Goal: Task Accomplishment & Management: Use online tool/utility

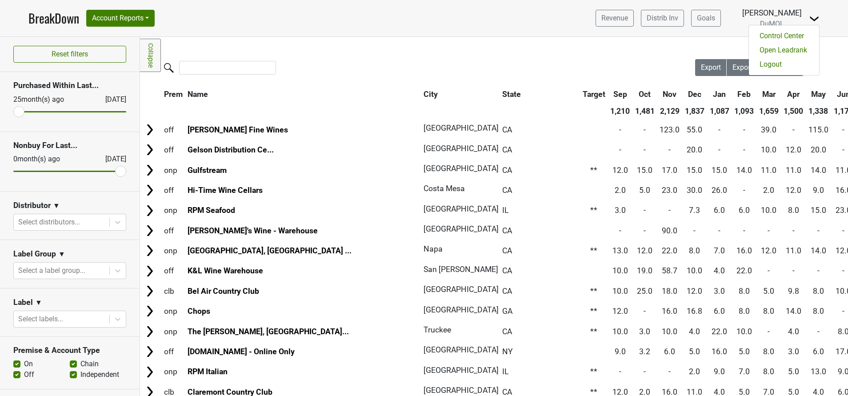
click at [61, 18] on link "BreakDown" at bounding box center [53, 18] width 51 height 19
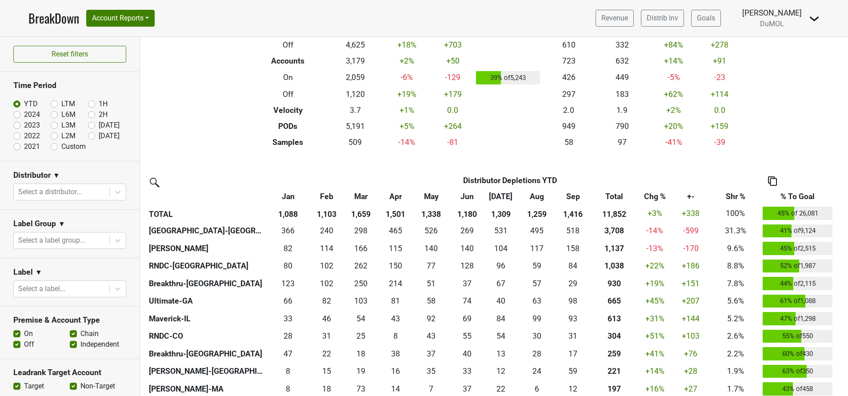
scroll to position [89, 0]
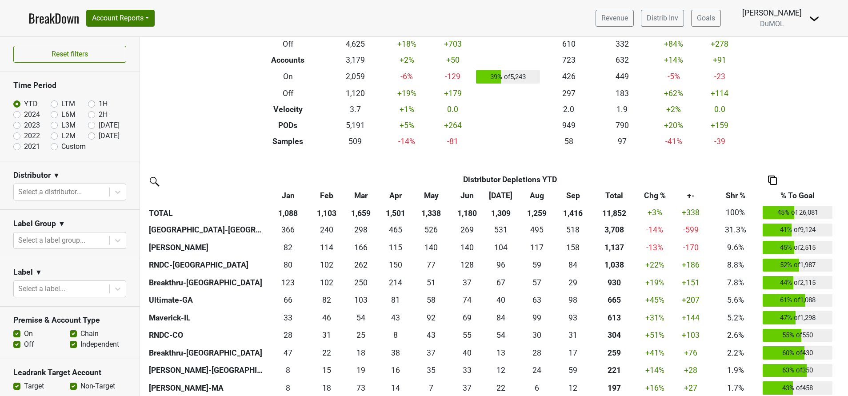
click at [99, 134] on label "[DATE]" at bounding box center [109, 136] width 21 height 11
click at [88, 134] on input "[DATE]" at bounding box center [106, 135] width 36 height 9
radio input "true"
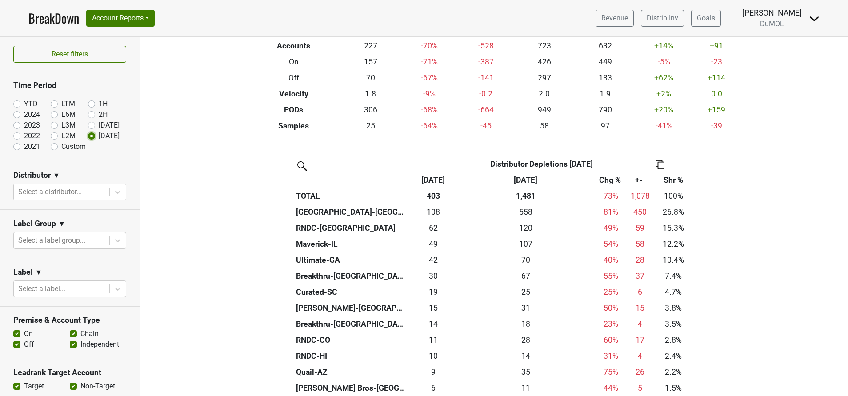
scroll to position [106, 0]
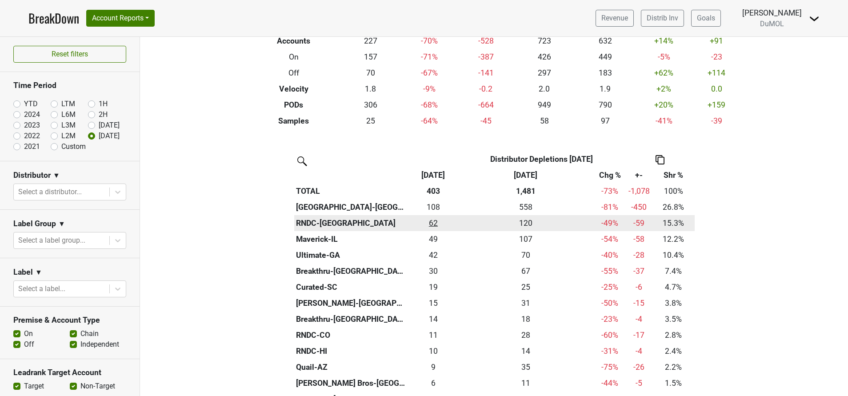
click at [424, 225] on div "61.5 62" at bounding box center [434, 223] width 44 height 12
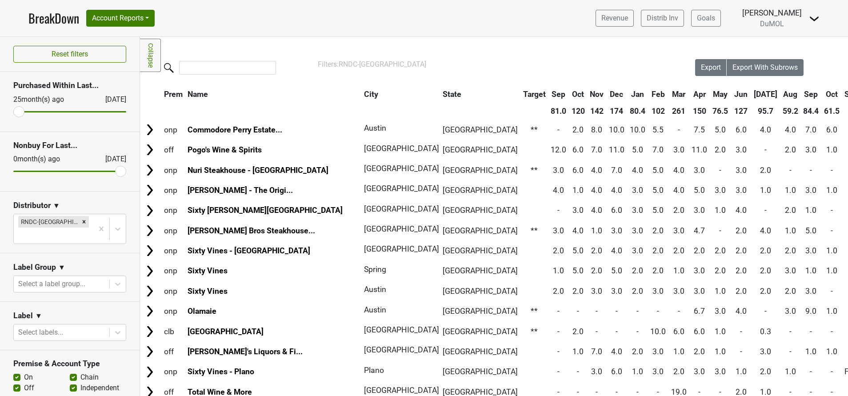
click at [822, 94] on th "Oct" at bounding box center [832, 94] width 20 height 16
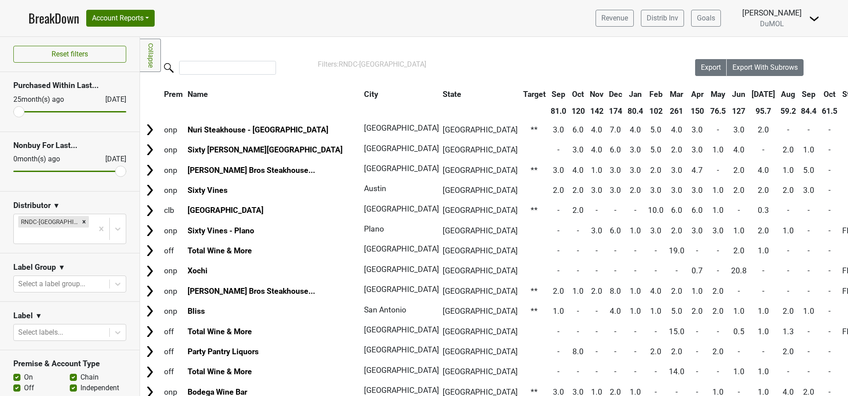
click at [819, 94] on th "Oct" at bounding box center [829, 94] width 20 height 16
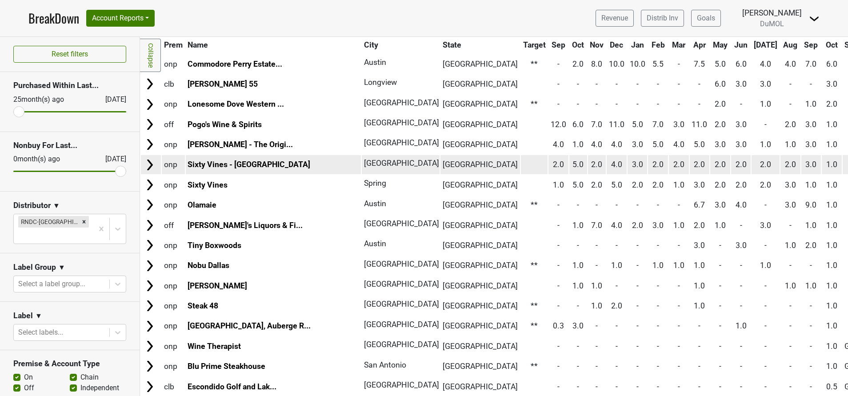
scroll to position [107, 0]
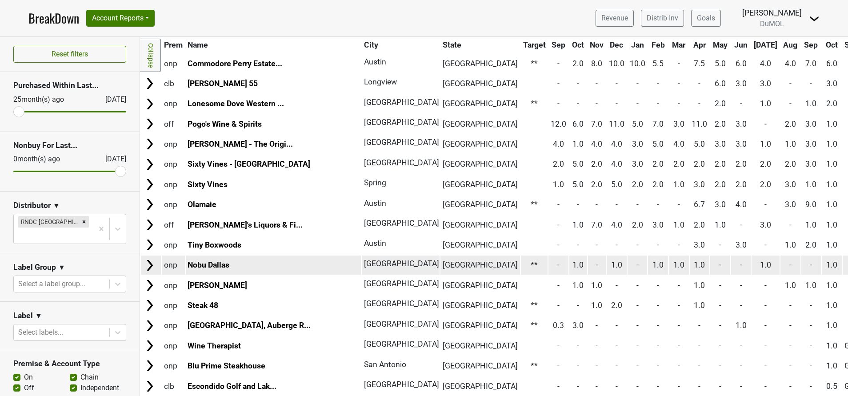
click at [150, 264] on img at bounding box center [149, 265] width 13 height 13
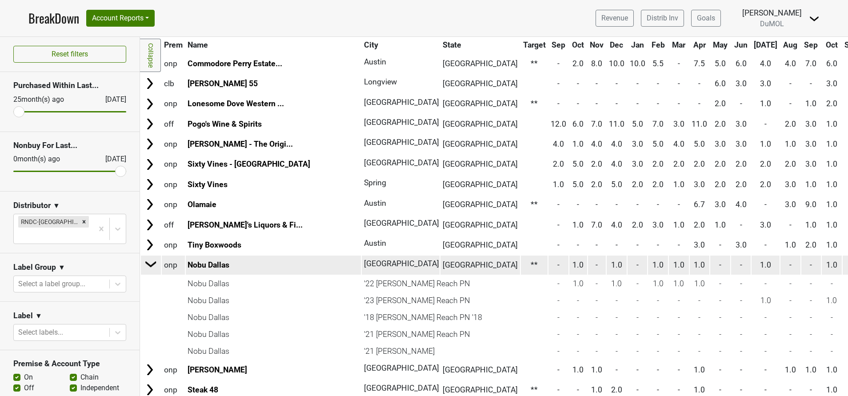
click at [150, 264] on img at bounding box center [150, 263] width 13 height 13
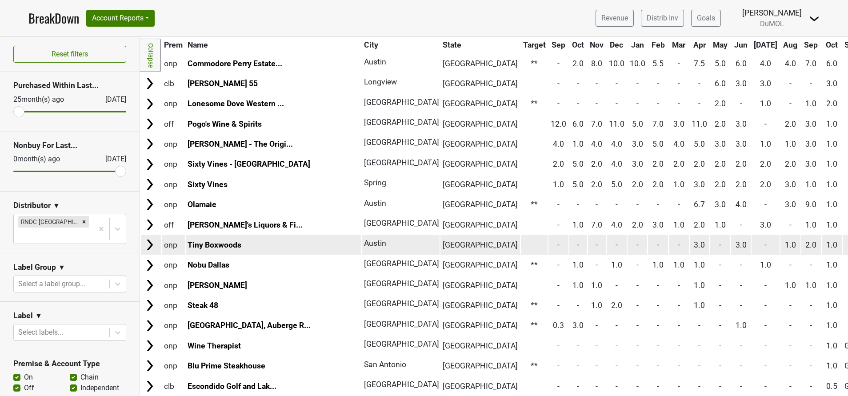
click at [148, 242] on img at bounding box center [149, 244] width 13 height 13
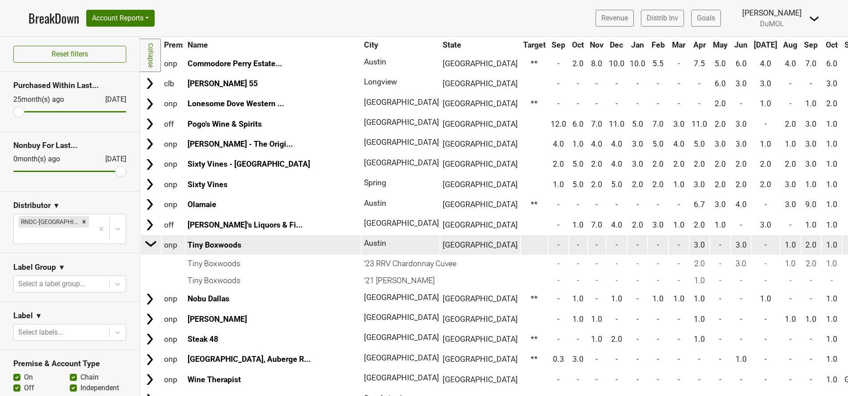
click at [148, 242] on img at bounding box center [150, 243] width 13 height 13
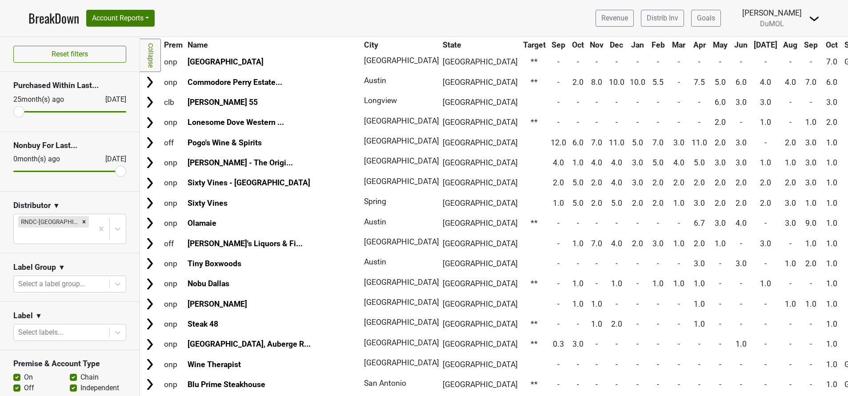
scroll to position [0, 0]
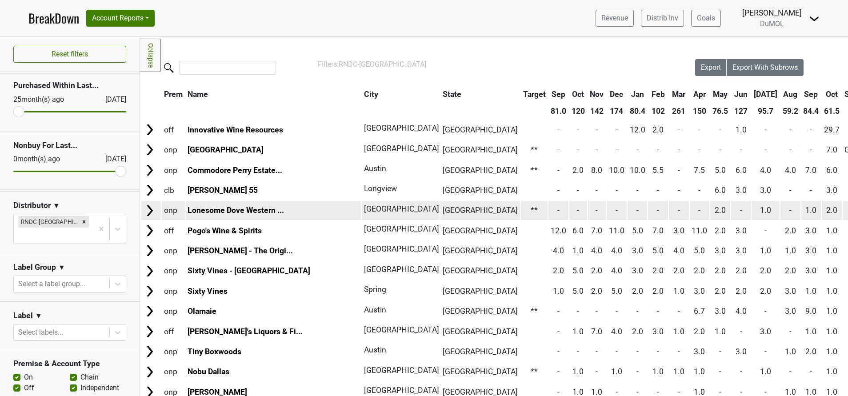
click at [149, 212] on img at bounding box center [149, 210] width 13 height 13
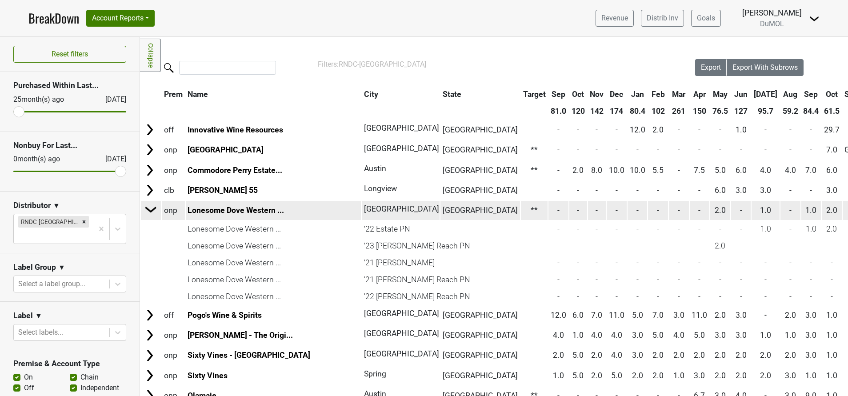
click at [149, 212] on img at bounding box center [150, 209] width 13 height 13
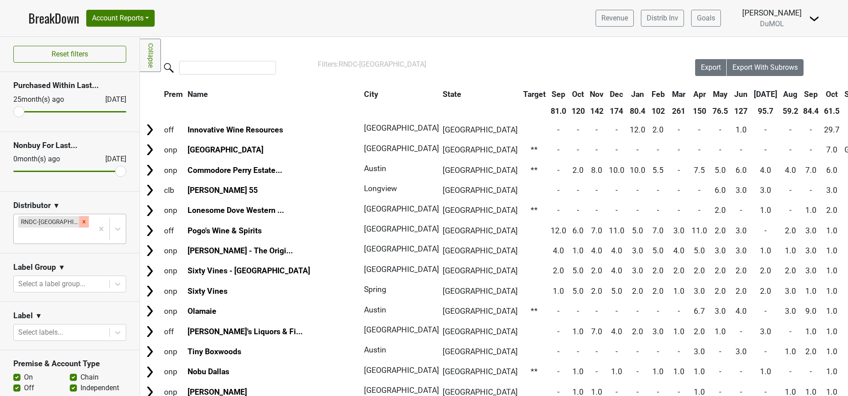
click at [83, 223] on icon "Remove RNDC-TX" at bounding box center [84, 221] width 3 height 3
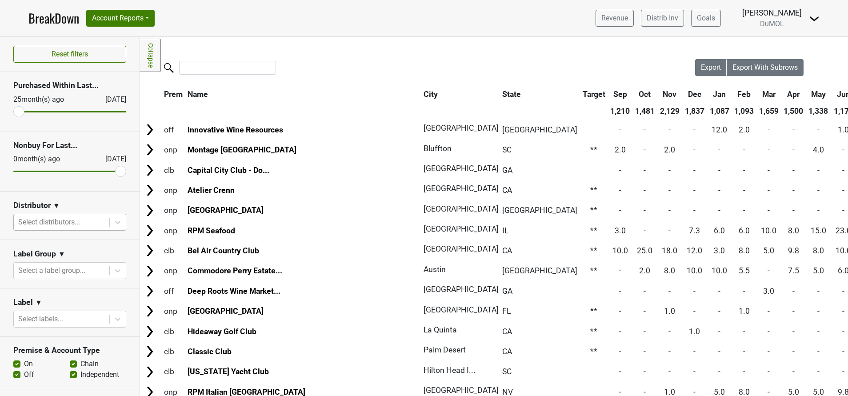
click at [94, 224] on div at bounding box center [61, 222] width 87 height 12
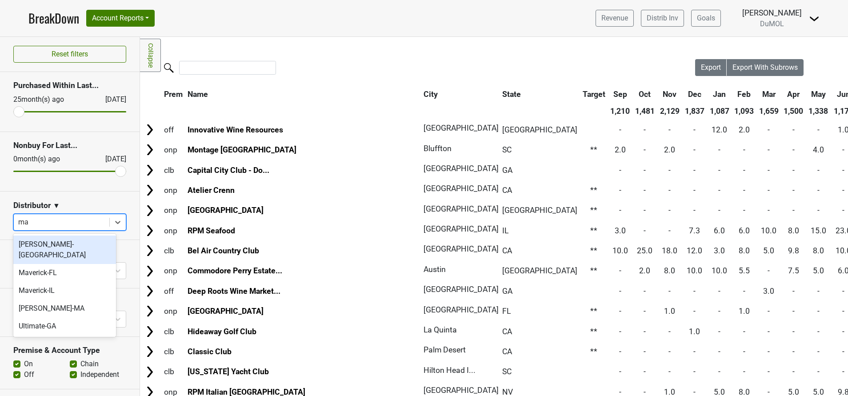
type input "mav"
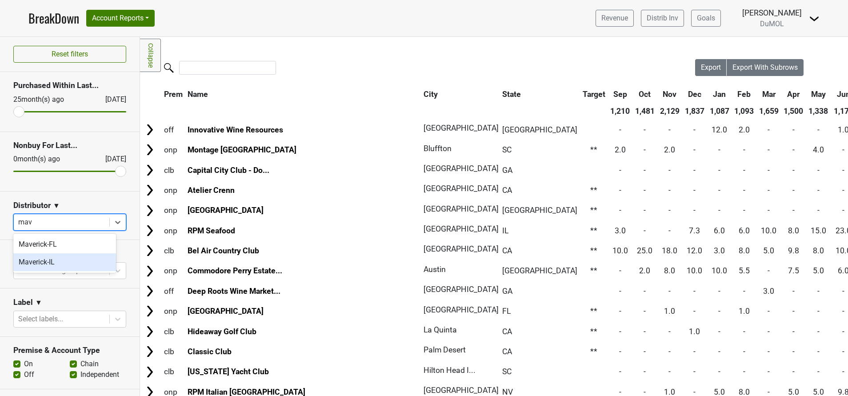
click at [38, 258] on div "Maverick-IL" at bounding box center [64, 262] width 103 height 18
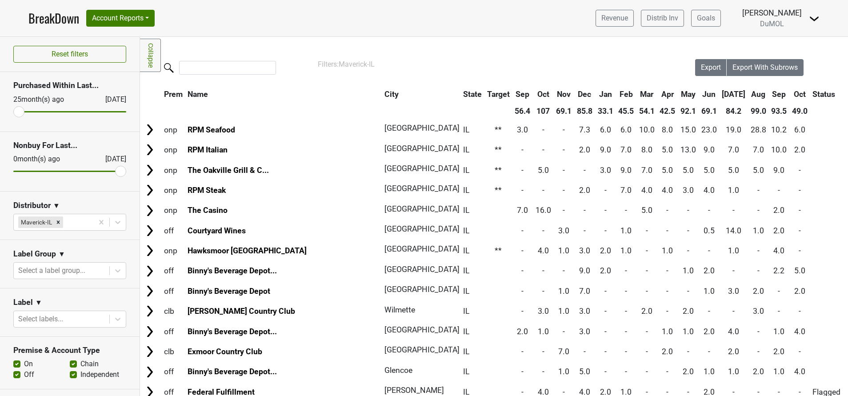
click at [790, 96] on th "Oct" at bounding box center [800, 94] width 20 height 16
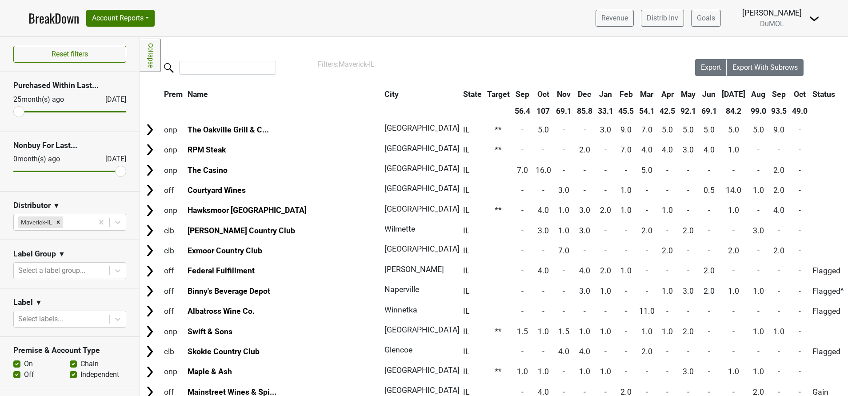
click at [790, 96] on th "Oct" at bounding box center [800, 94] width 20 height 16
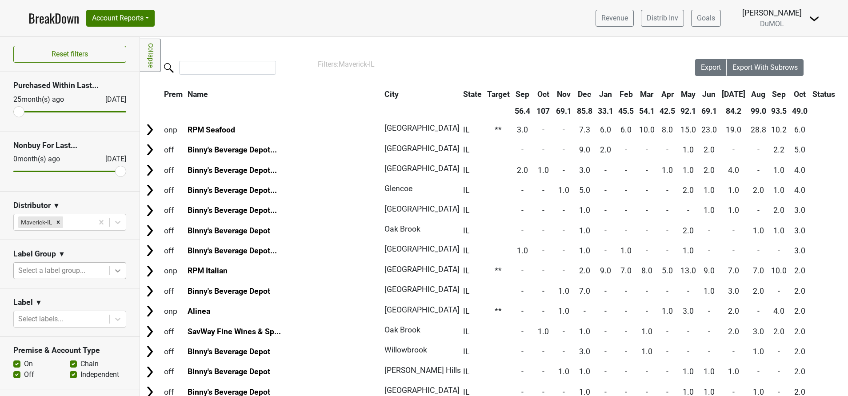
scroll to position [196, 0]
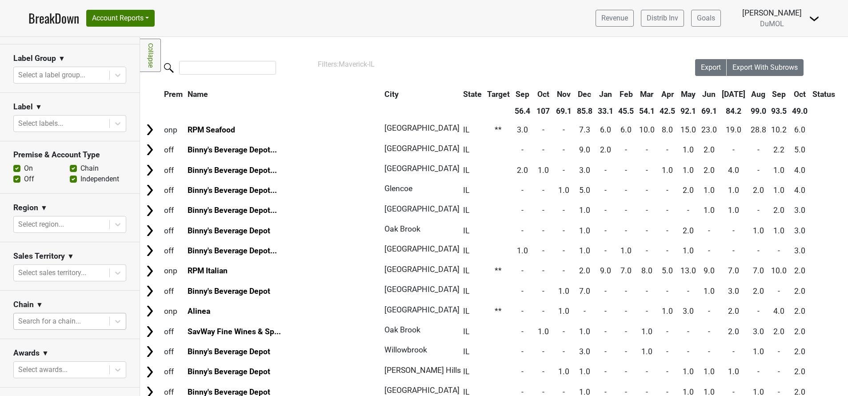
click at [81, 321] on div at bounding box center [61, 321] width 87 height 12
type input "binny's"
click at [74, 340] on div "Binny's Beverage Depot" at bounding box center [64, 341] width 103 height 18
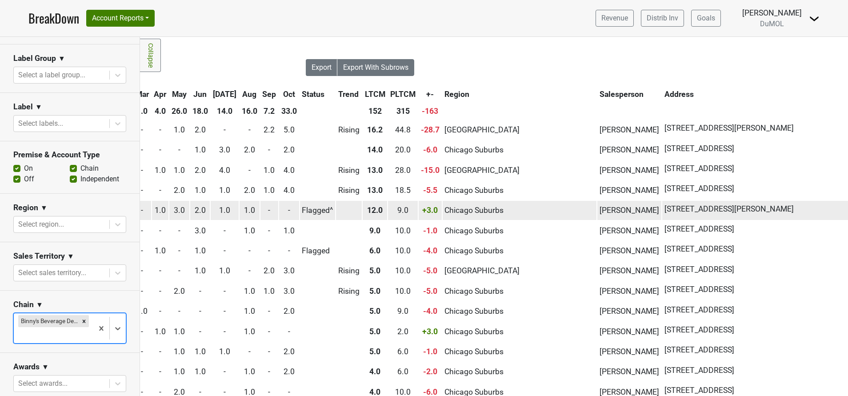
scroll to position [0, 391]
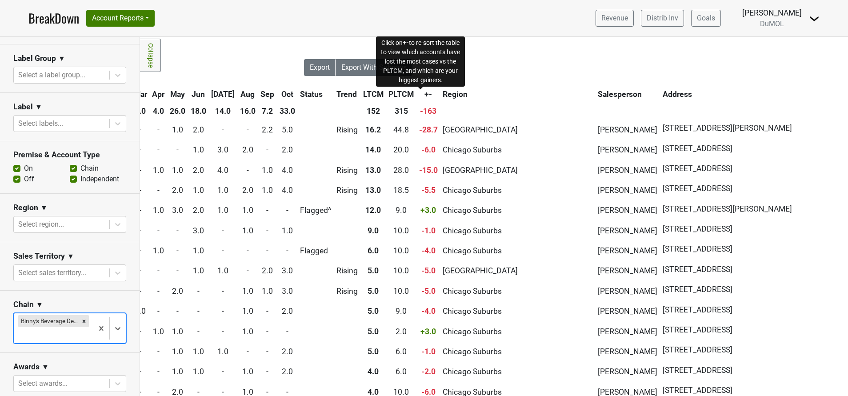
click at [424, 94] on span "+-" at bounding box center [428, 94] width 8 height 9
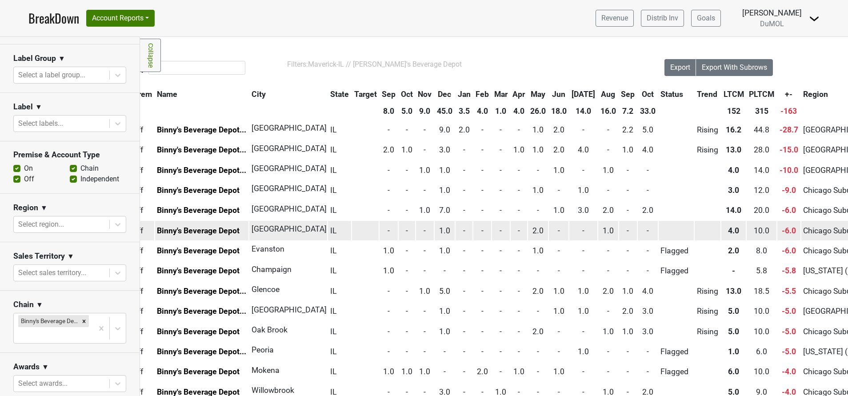
scroll to position [0, 0]
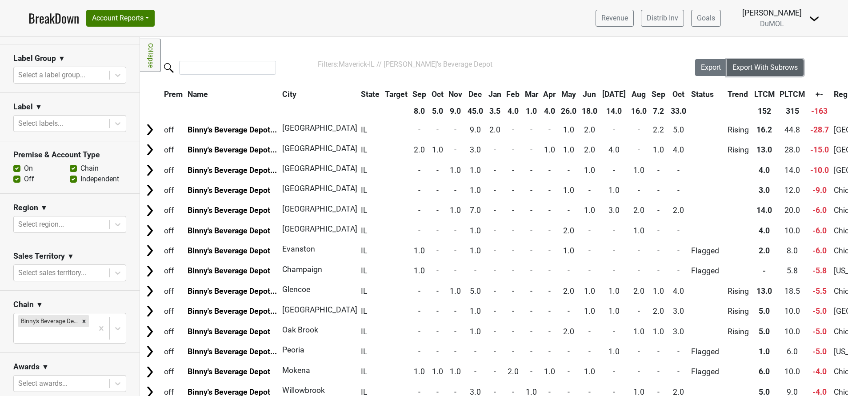
click at [736, 66] on span "Export With Subrows" at bounding box center [764, 67] width 65 height 8
click at [435, 52] on div "Filters Collapse Loading, please wait... Please wait, your file is being downlo…" at bounding box center [494, 216] width 708 height 359
click at [702, 69] on span "Export" at bounding box center [711, 67] width 20 height 8
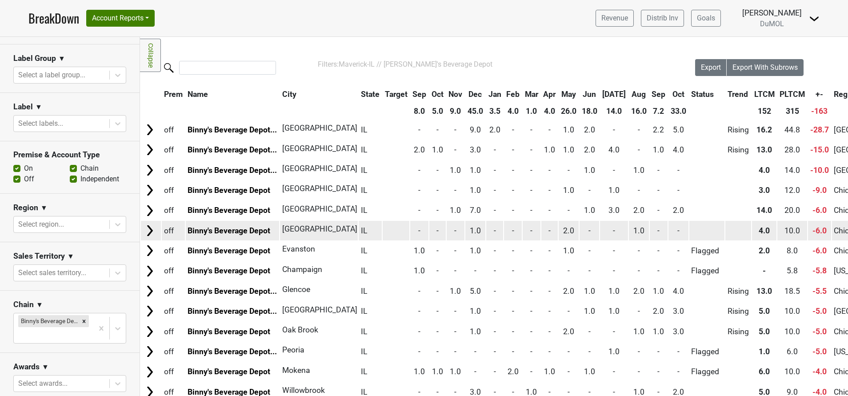
click at [389, 232] on td at bounding box center [396, 230] width 27 height 19
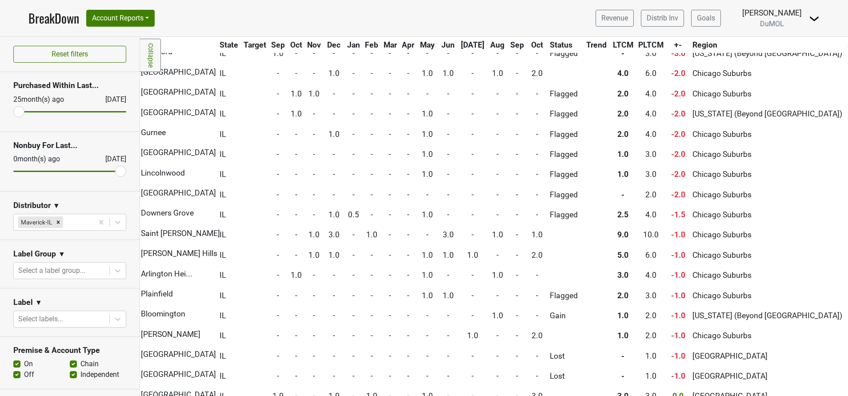
scroll to position [630, 141]
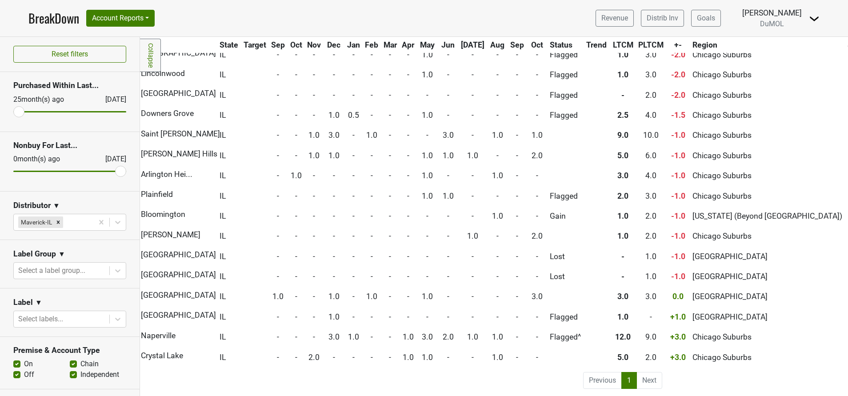
click at [637, 372] on li "Next" at bounding box center [649, 380] width 25 height 17
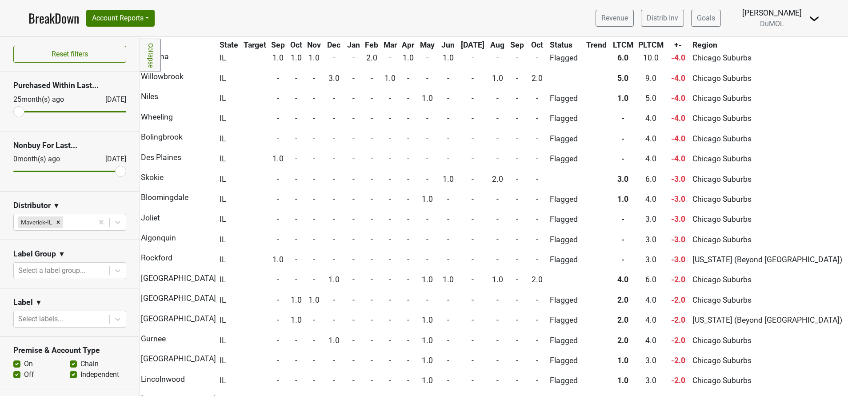
scroll to position [0, 141]
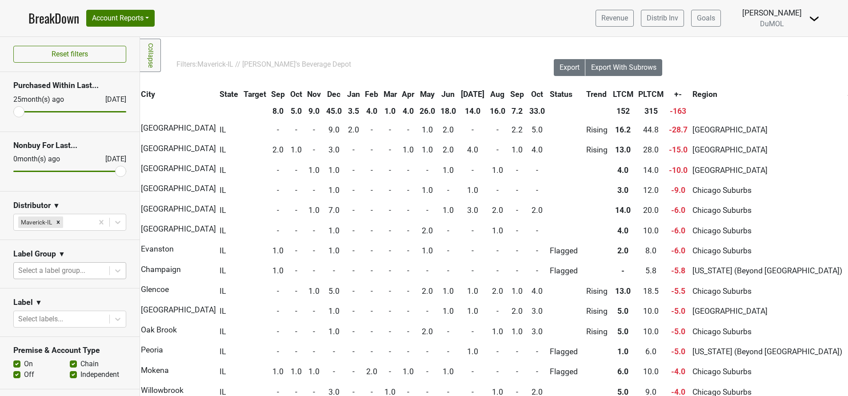
click at [62, 270] on div at bounding box center [61, 270] width 87 height 12
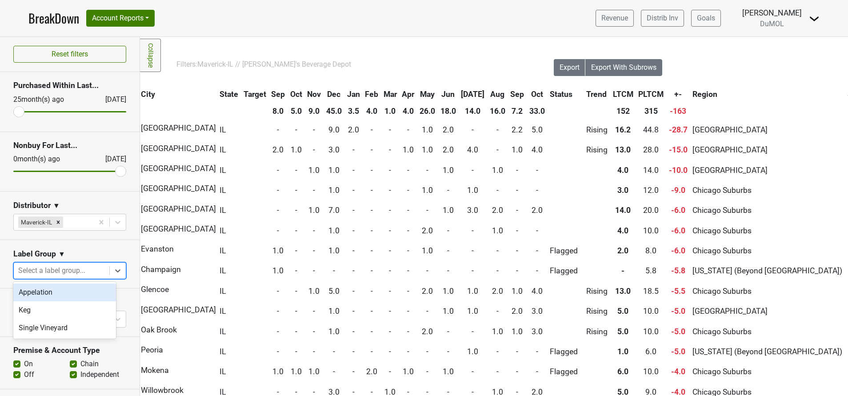
click at [44, 289] on div "Appelation" at bounding box center [64, 293] width 103 height 18
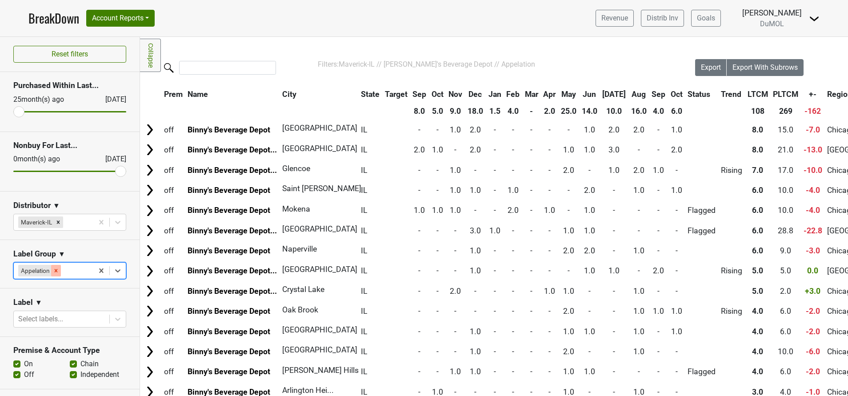
click at [58, 271] on icon "Remove Appelation" at bounding box center [56, 271] width 6 height 6
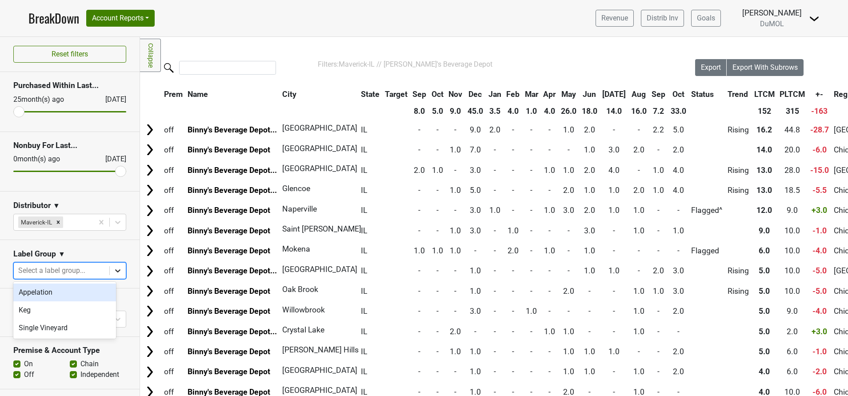
click at [113, 268] on icon at bounding box center [117, 270] width 9 height 9
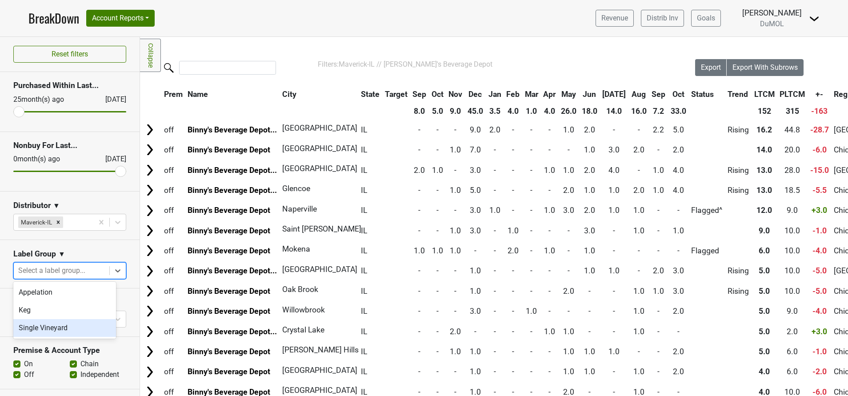
click at [63, 327] on div "Single Vineyard" at bounding box center [64, 328] width 103 height 18
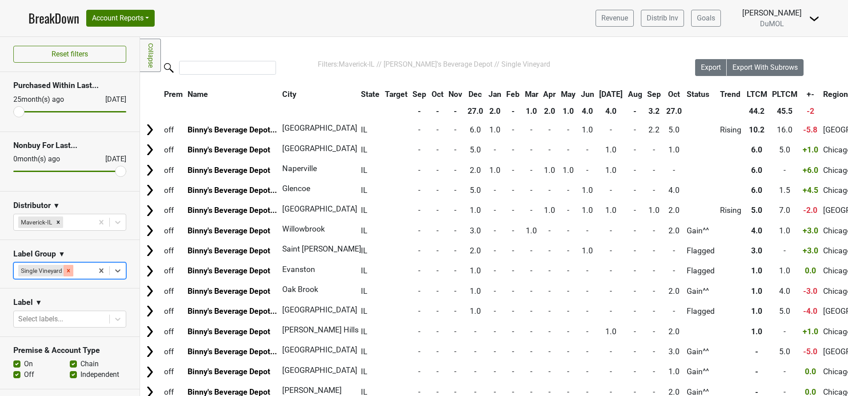
click at [66, 272] on icon "Remove Single Vineyard" at bounding box center [68, 271] width 6 height 6
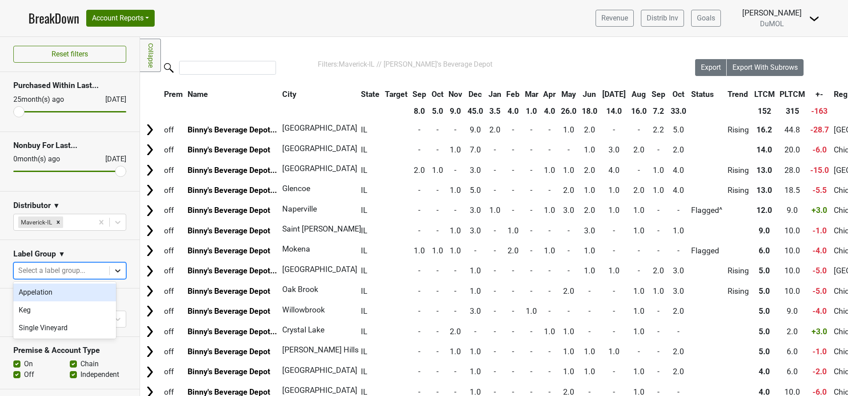
click at [113, 268] on icon at bounding box center [117, 270] width 9 height 9
click at [39, 293] on div "Appelation" at bounding box center [64, 293] width 103 height 18
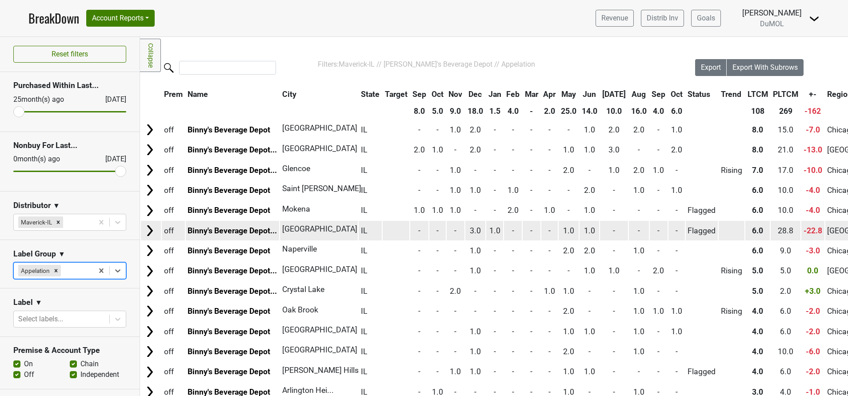
click at [150, 232] on img at bounding box center [149, 230] width 13 height 13
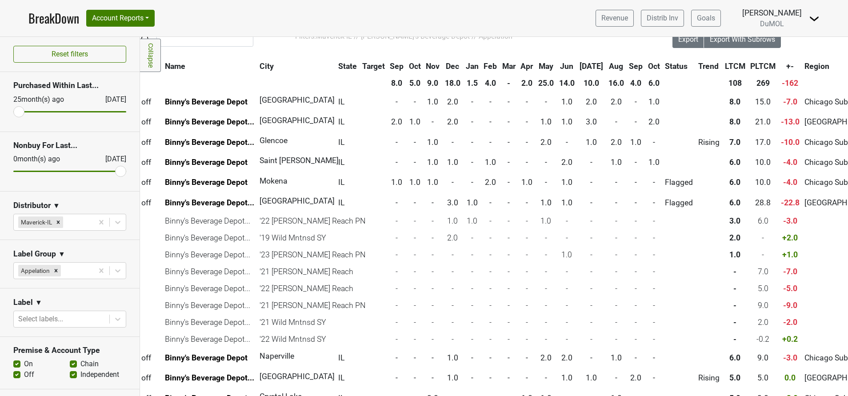
scroll to position [28, 0]
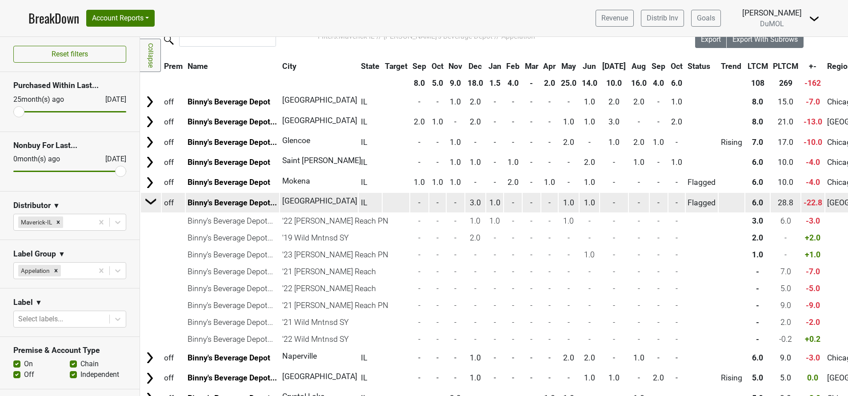
click at [148, 201] on img at bounding box center [150, 201] width 13 height 13
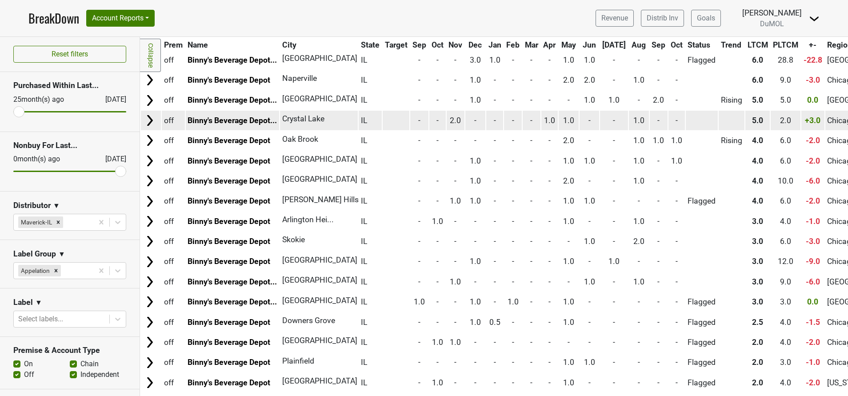
scroll to position [0, 0]
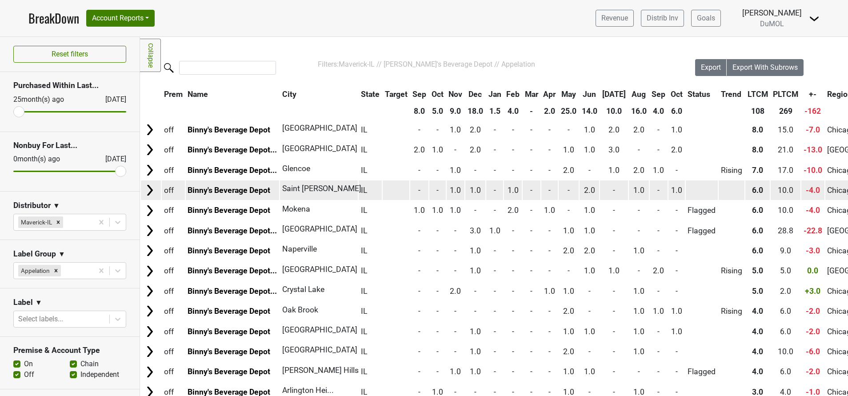
click at [147, 191] on img at bounding box center [149, 190] width 13 height 13
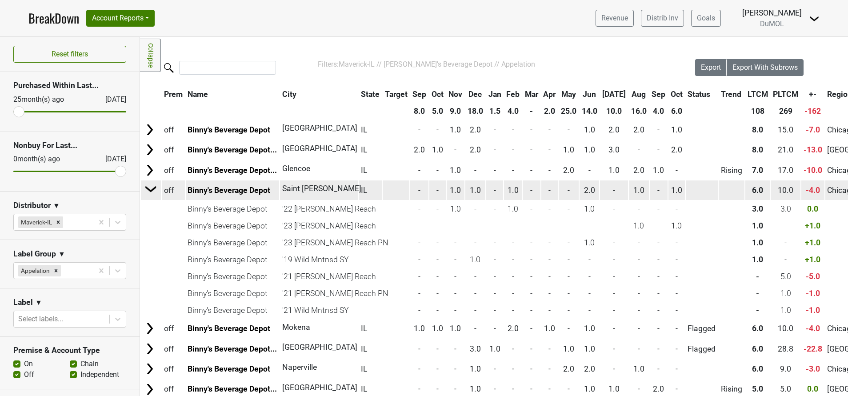
click at [147, 191] on img at bounding box center [150, 188] width 13 height 13
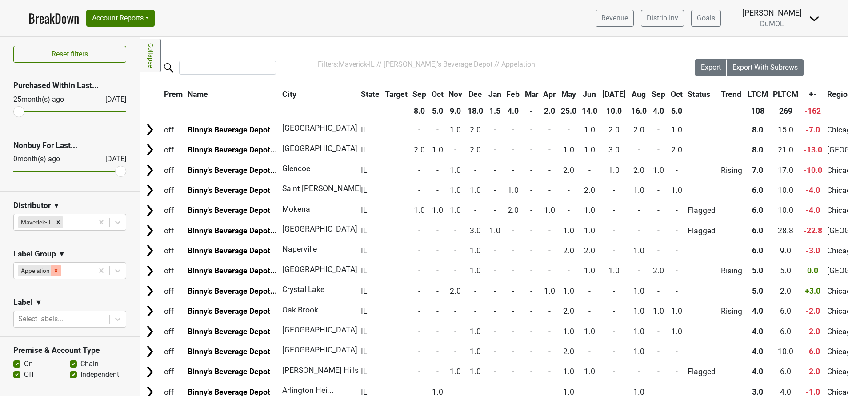
click at [52, 271] on div "Remove Appelation" at bounding box center [56, 271] width 10 height 12
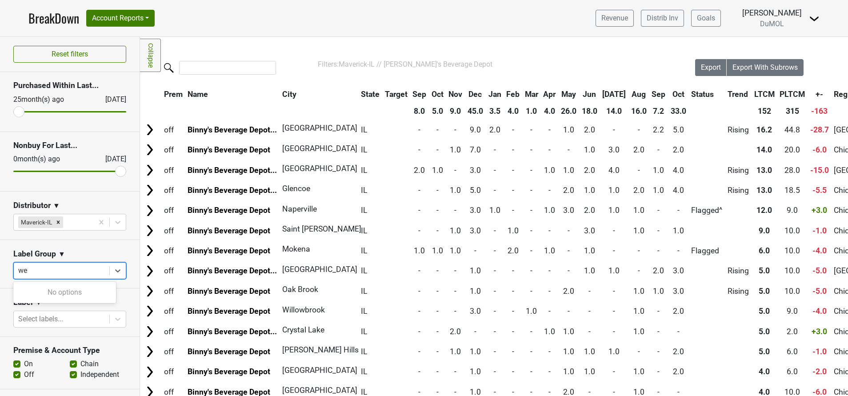
type input "w"
click at [8, 274] on section "Label Group ▼ Select a label group..." at bounding box center [70, 264] width 140 height 48
click at [56, 314] on div at bounding box center [61, 319] width 87 height 12
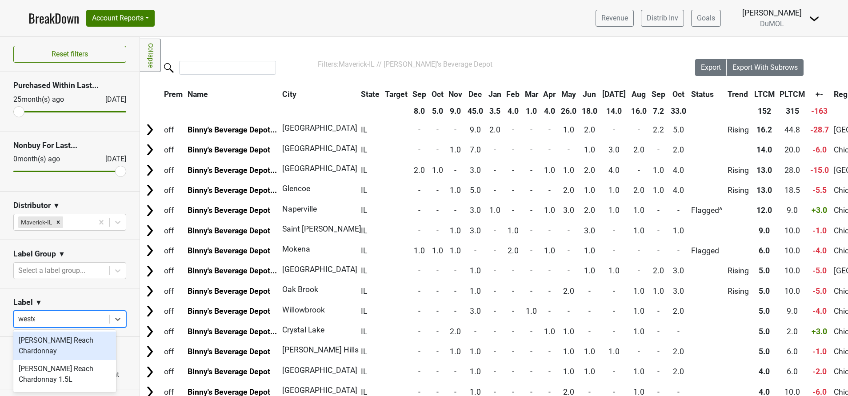
type input "wester"
click at [52, 344] on div "Wester Reach Chardonnay" at bounding box center [64, 346] width 103 height 28
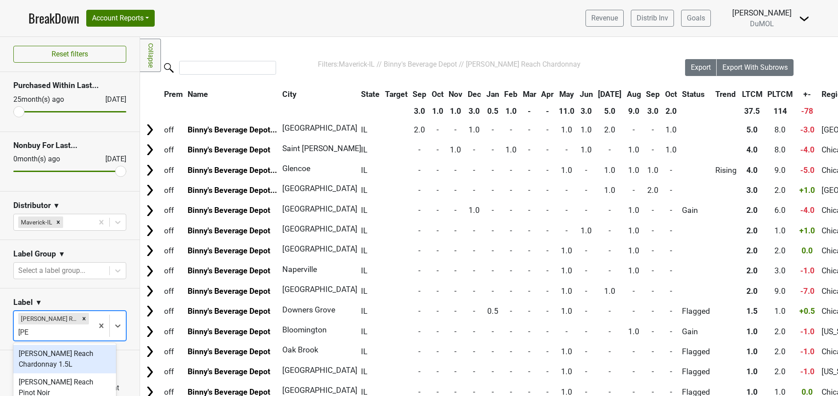
type input "west"
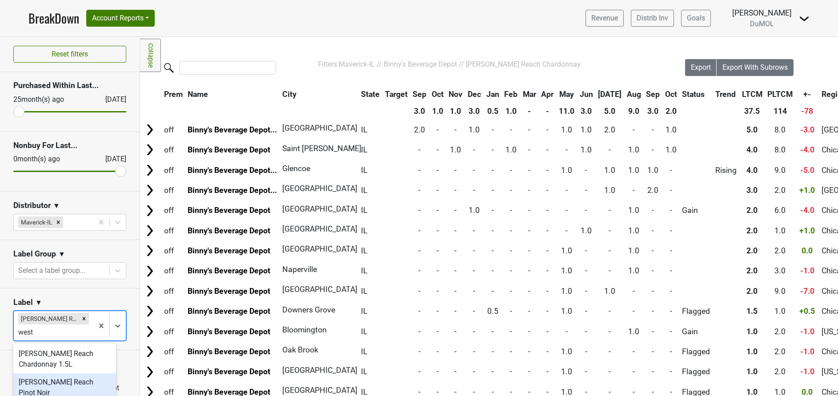
click at [63, 383] on div "Wester Reach Pinot Noir" at bounding box center [64, 387] width 103 height 28
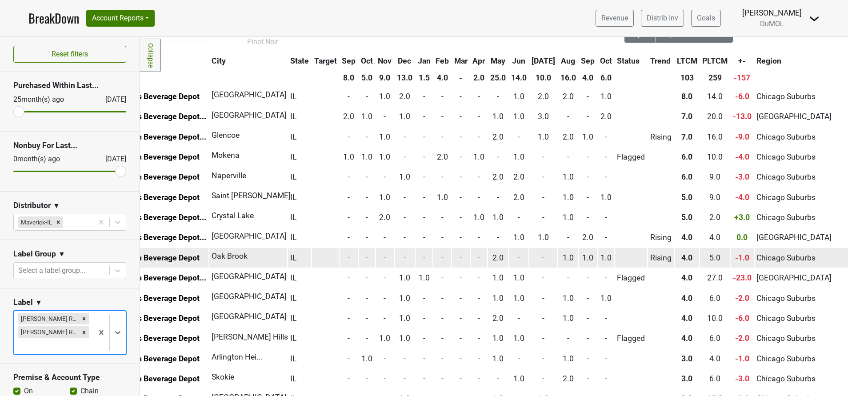
scroll to position [0, 71]
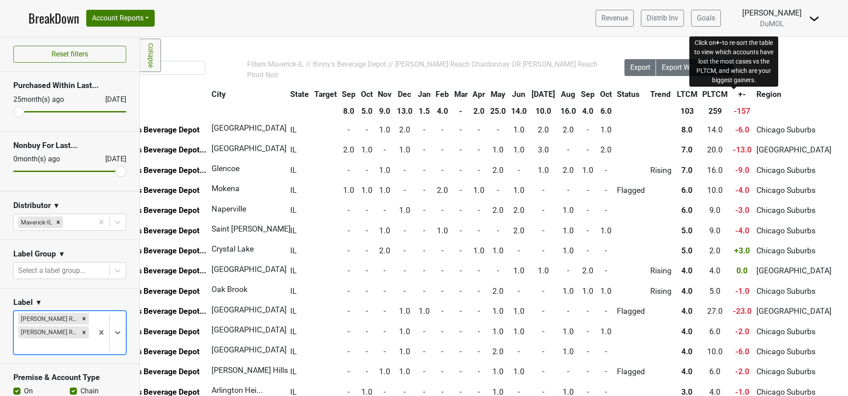
click at [738, 92] on span "+-" at bounding box center [742, 94] width 8 height 9
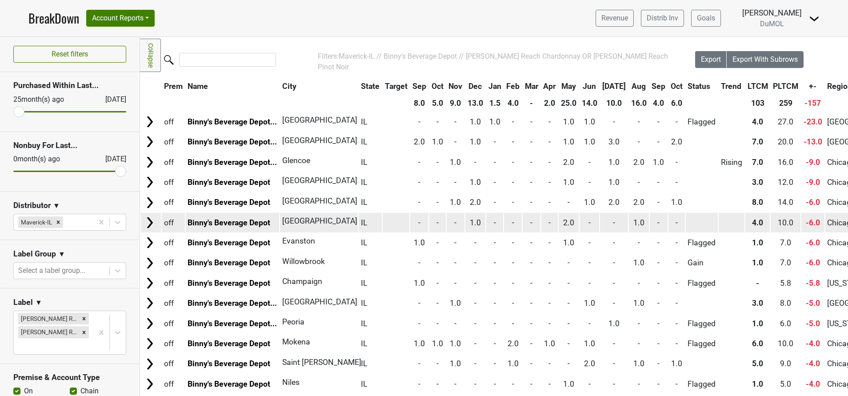
scroll to position [8, 189]
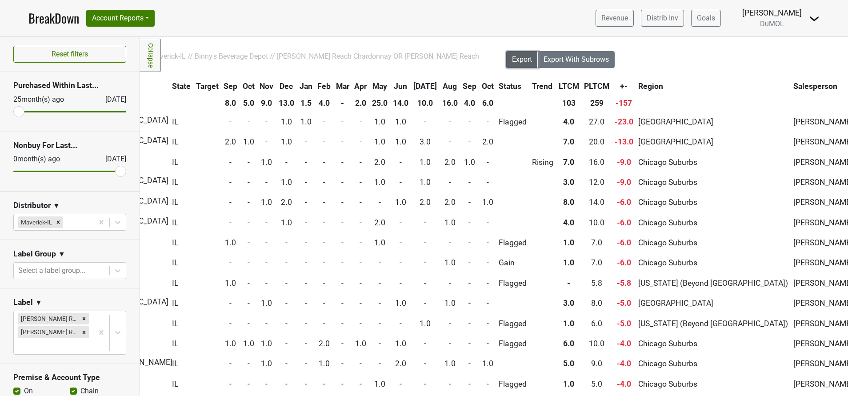
click at [513, 53] on button "Export" at bounding box center [522, 59] width 32 height 17
